Goal: Task Accomplishment & Management: Manage account settings

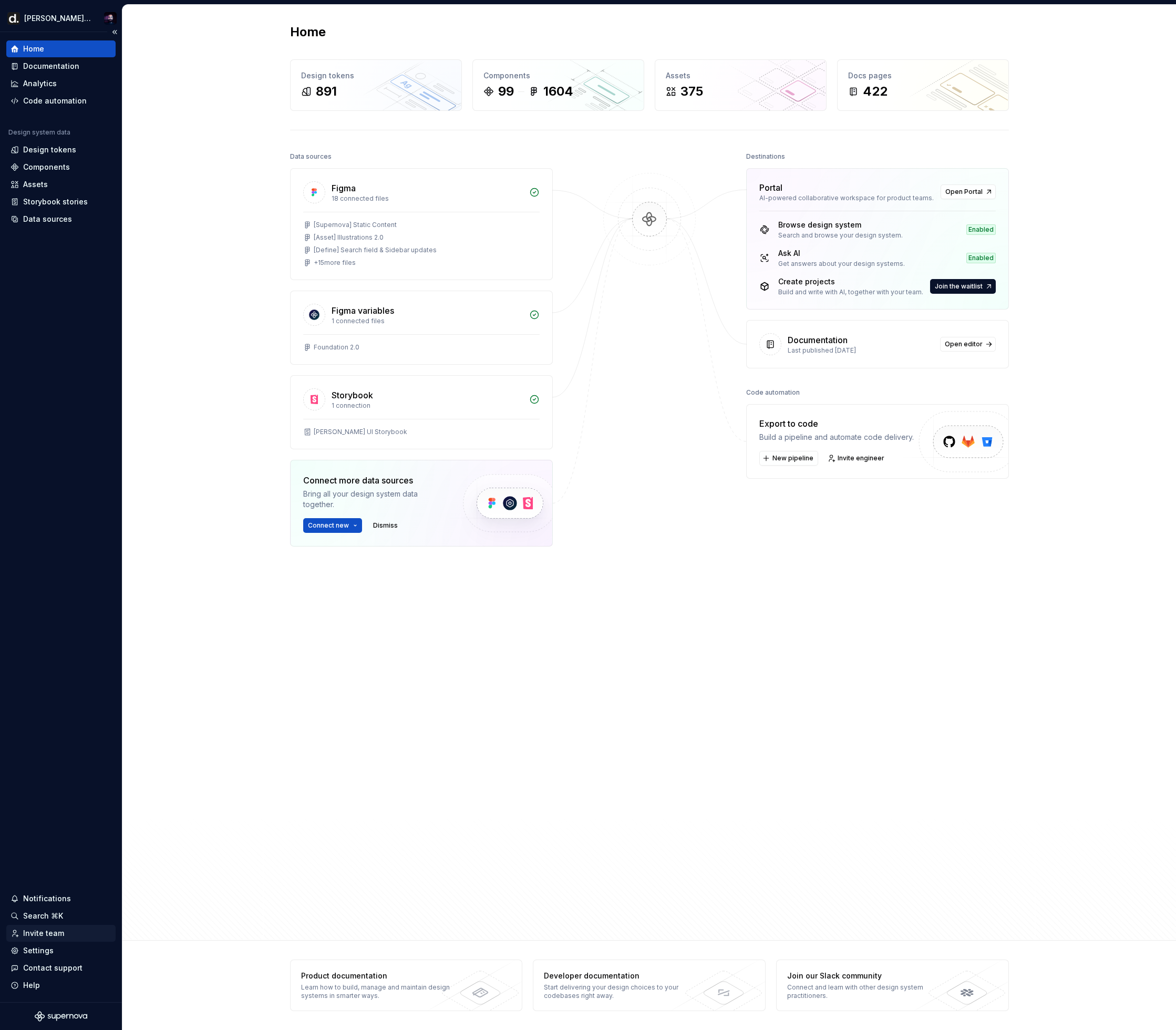
click at [63, 933] on div "Invite team" at bounding box center [61, 933] width 101 height 11
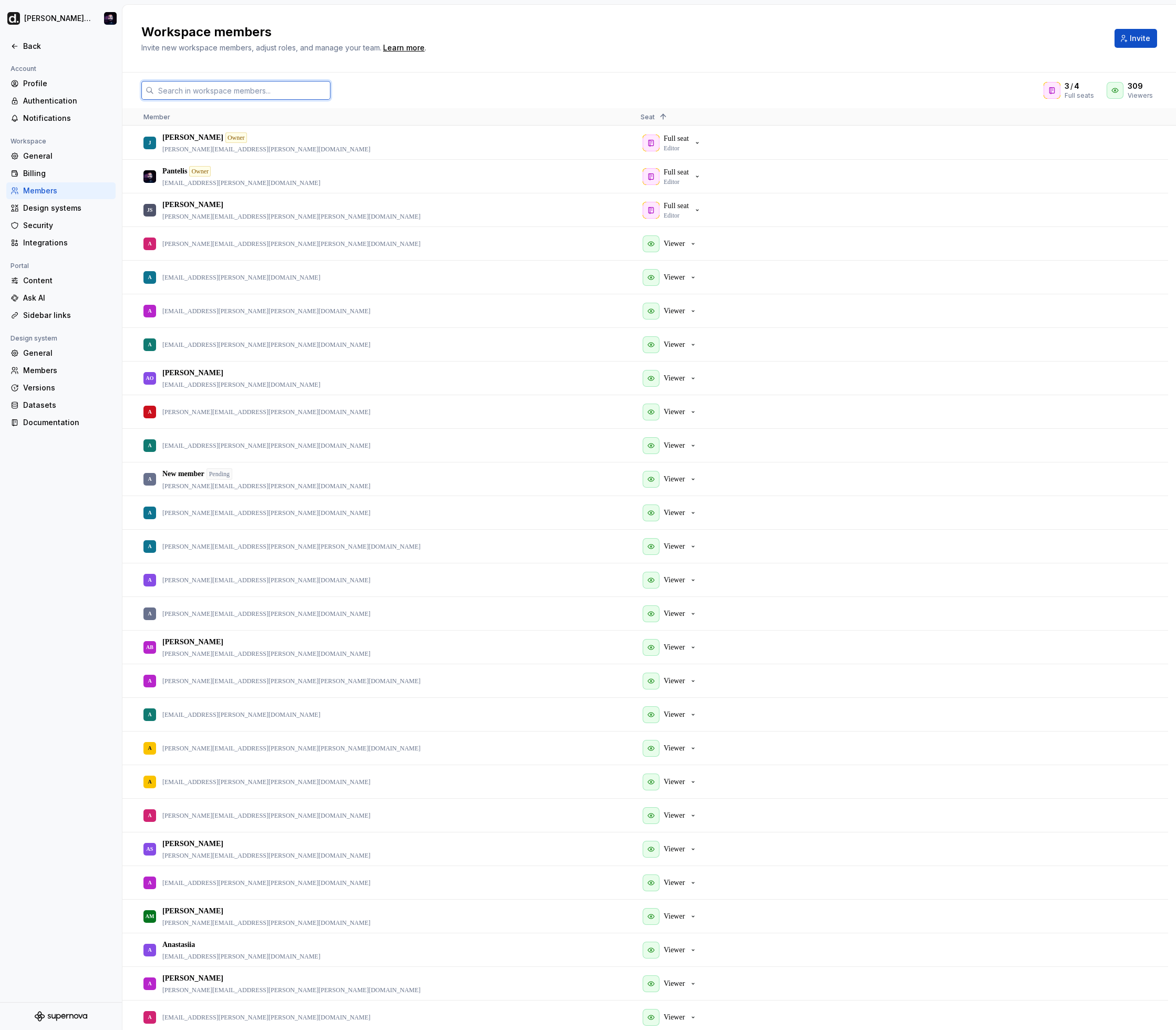
click at [288, 91] on input "text" at bounding box center [242, 91] width 176 height 19
paste input "[PERSON_NAME]"
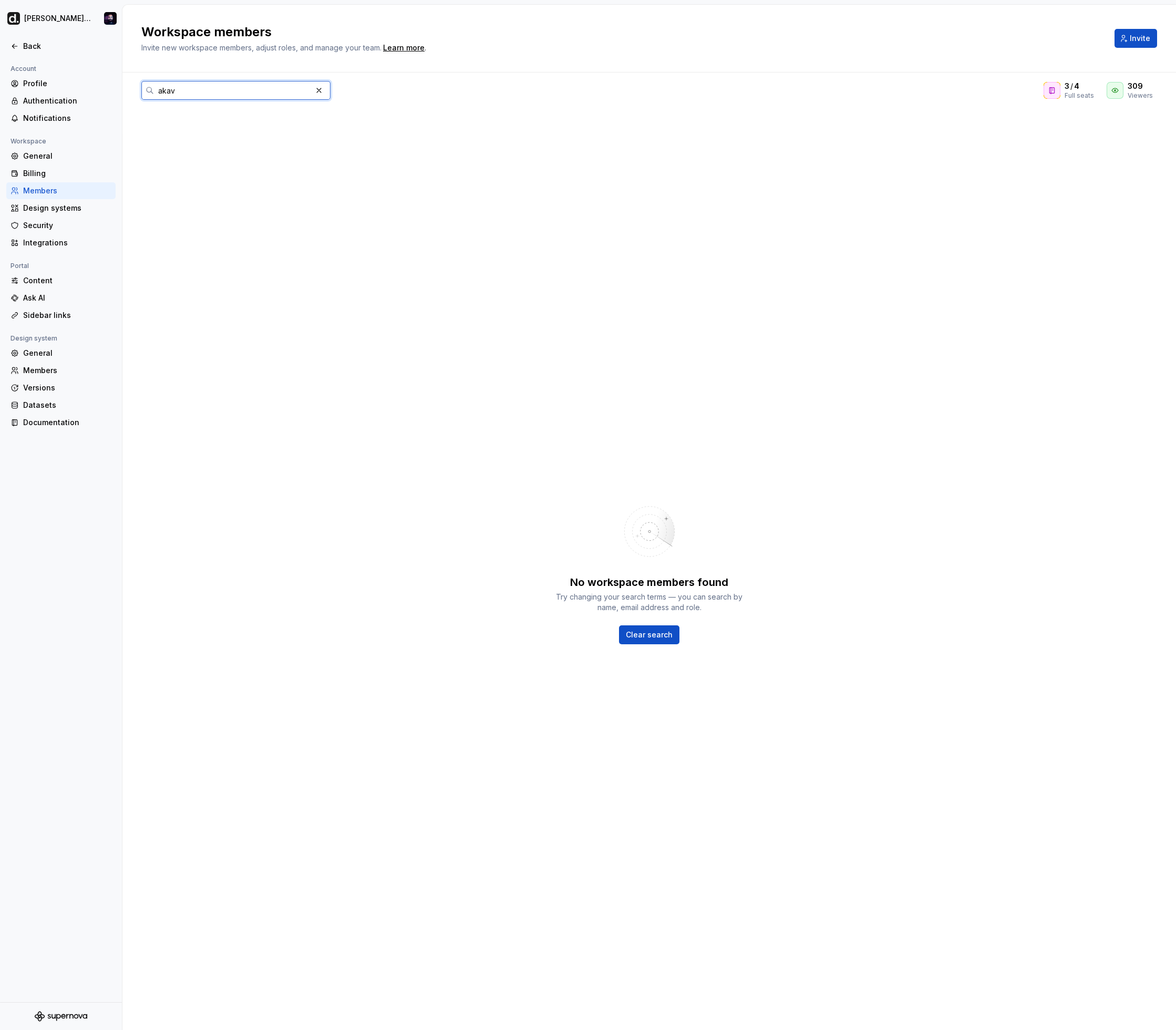
type input "akavi"
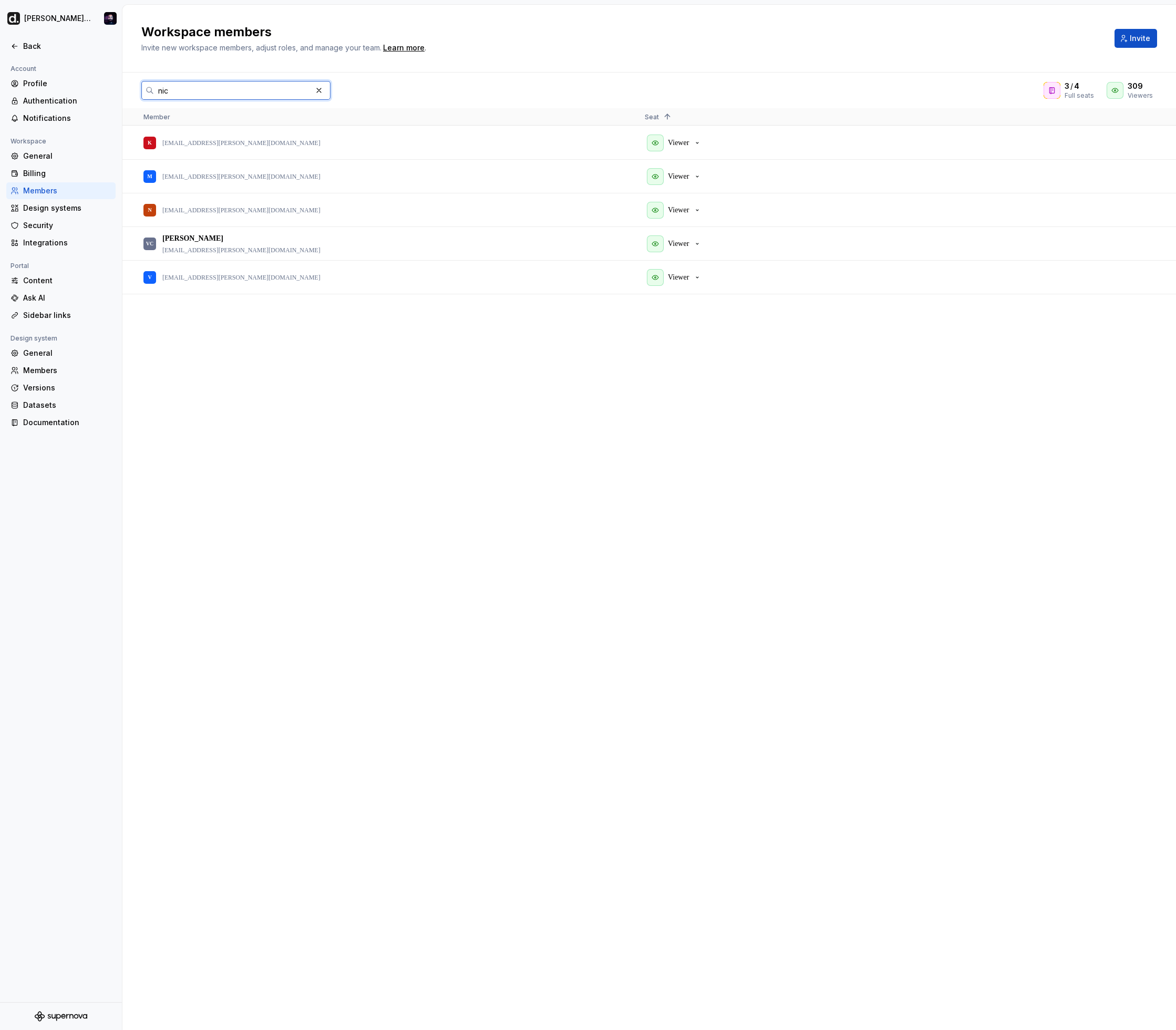
type input "nic"
click at [682, 208] on p "Viewer" at bounding box center [678, 210] width 21 height 11
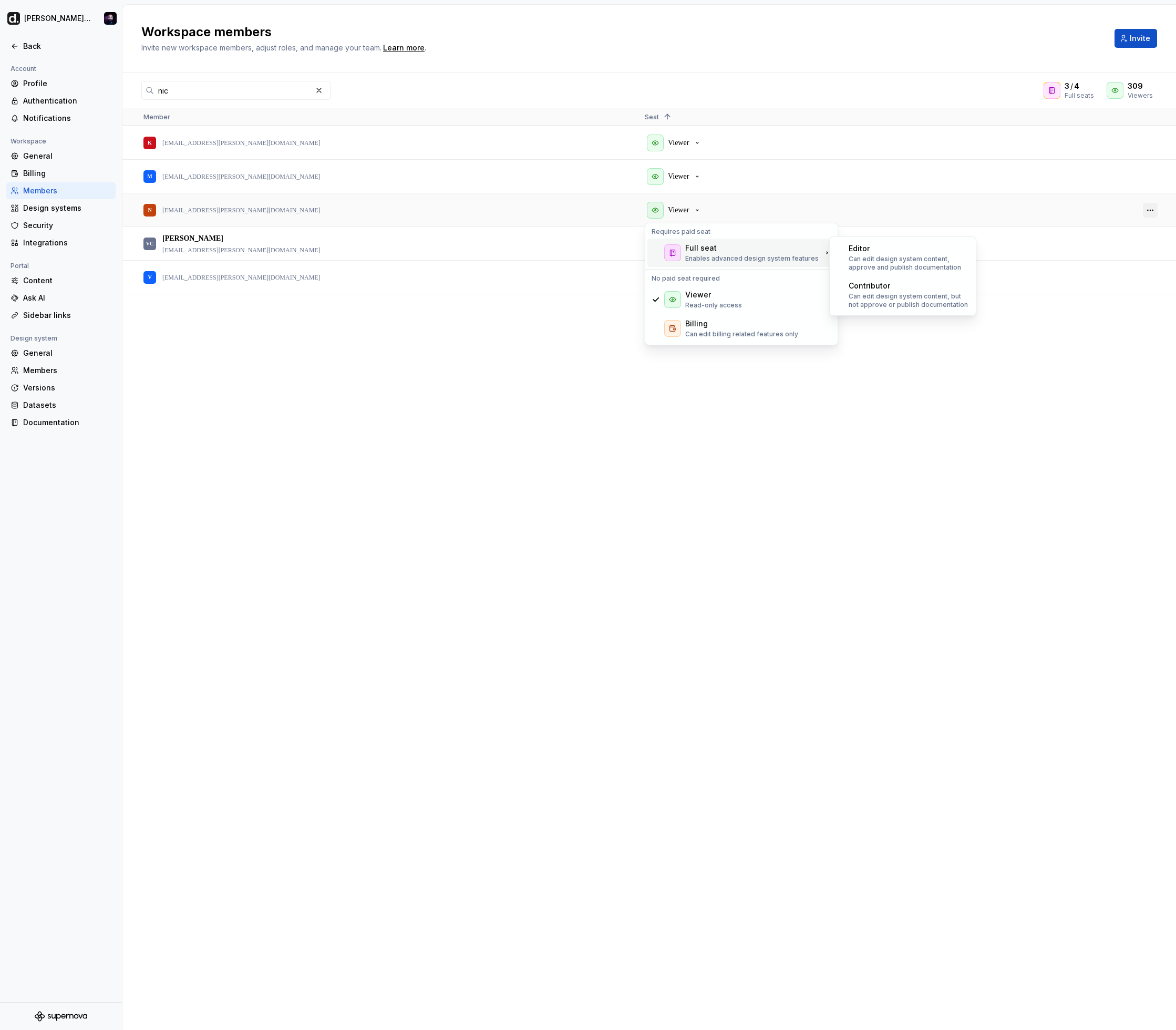
click at [1153, 207] on button "button" at bounding box center [1150, 210] width 15 height 15
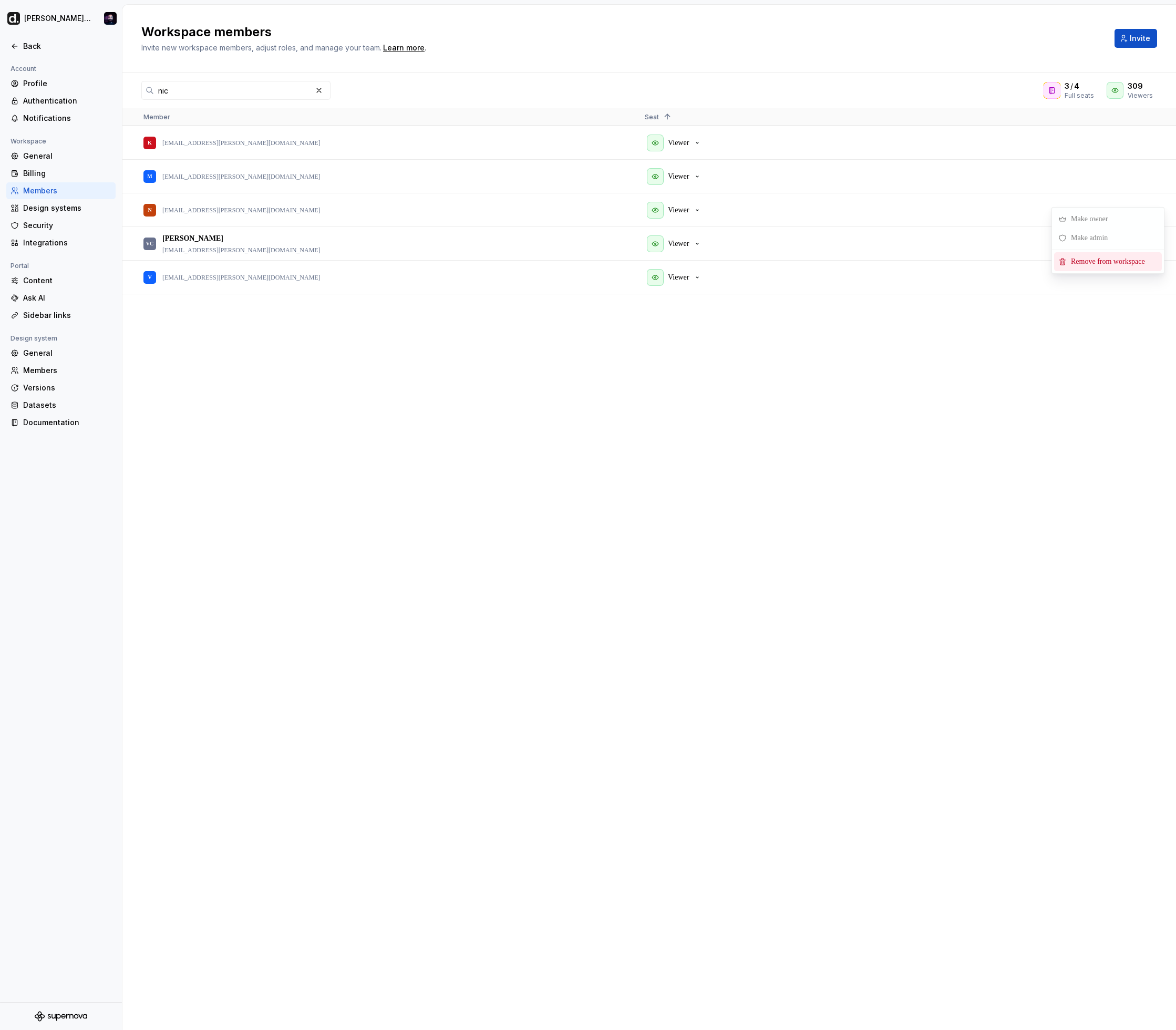
click at [1126, 260] on span "Remove from workspace" at bounding box center [1110, 262] width 86 height 19
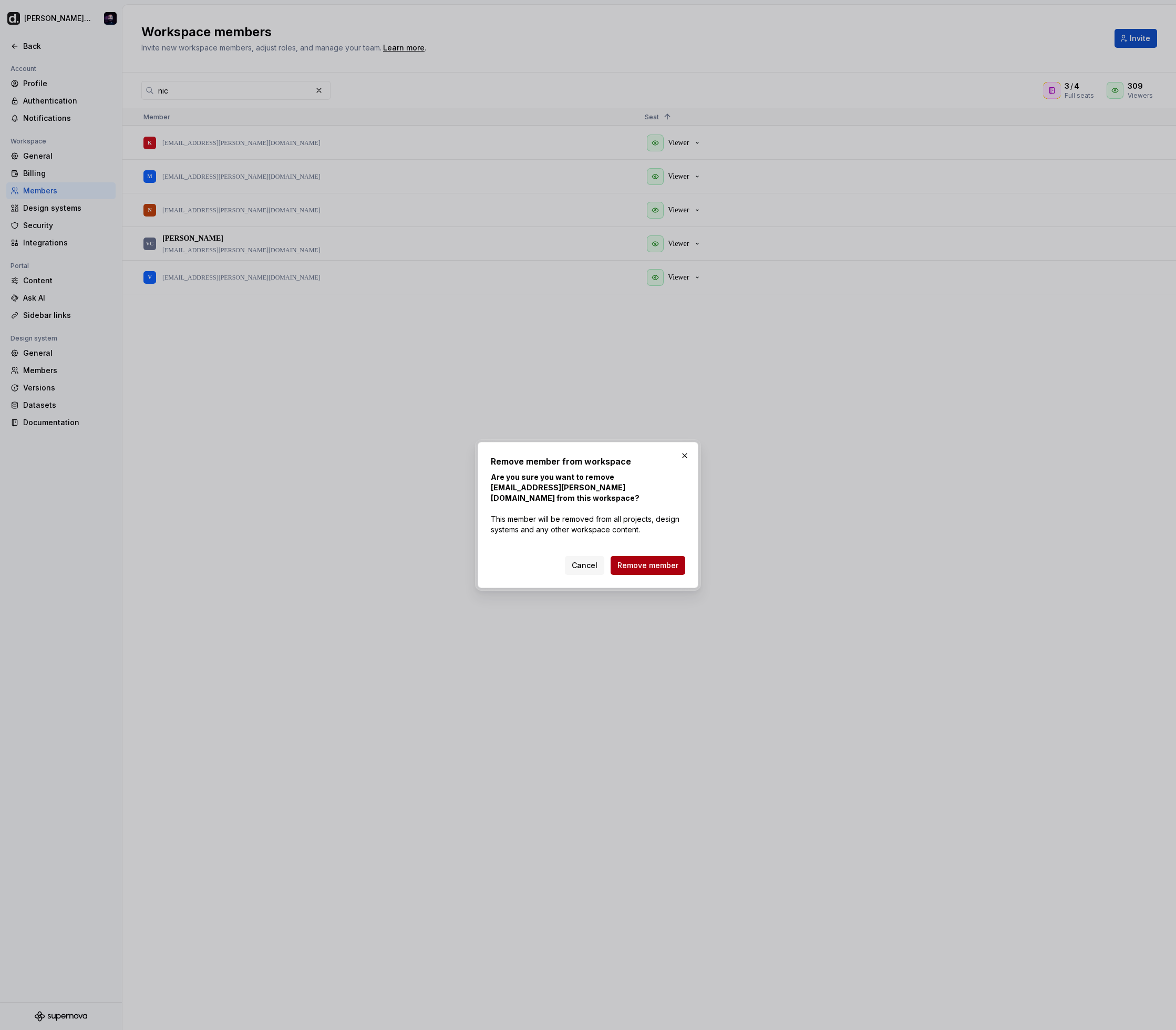
click at [667, 564] on span "Remove member" at bounding box center [648, 566] width 61 height 11
click at [674, 556] on div "Cancel Remove member" at bounding box center [625, 566] width 120 height 19
